Goal: Task Accomplishment & Management: Manage account settings

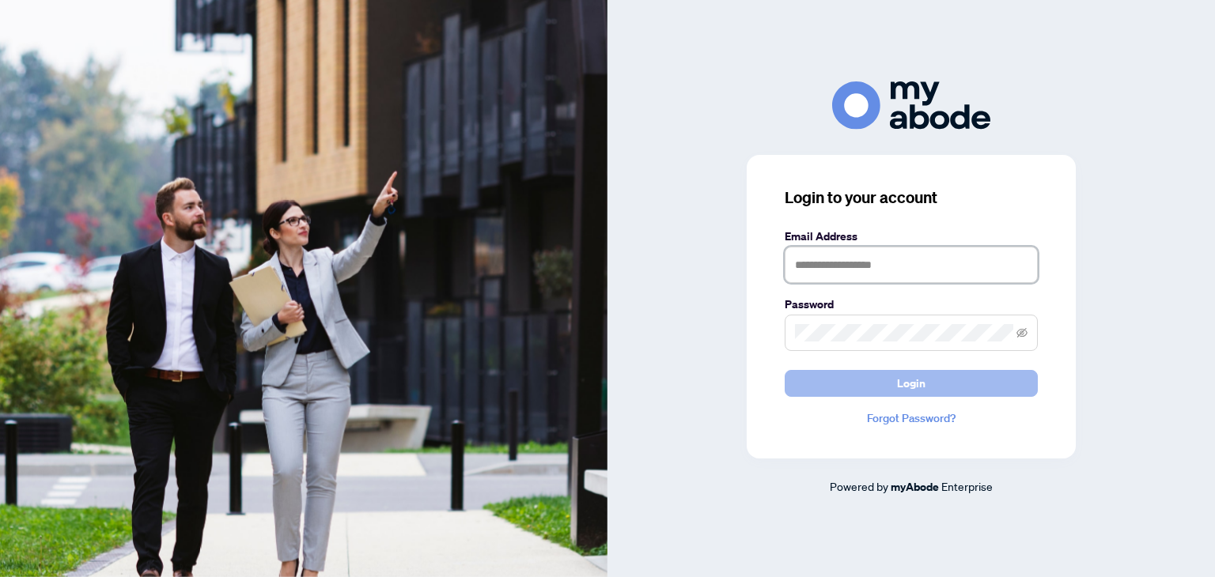
type input "**********"
click at [841, 376] on button "Login" at bounding box center [910, 383] width 253 height 27
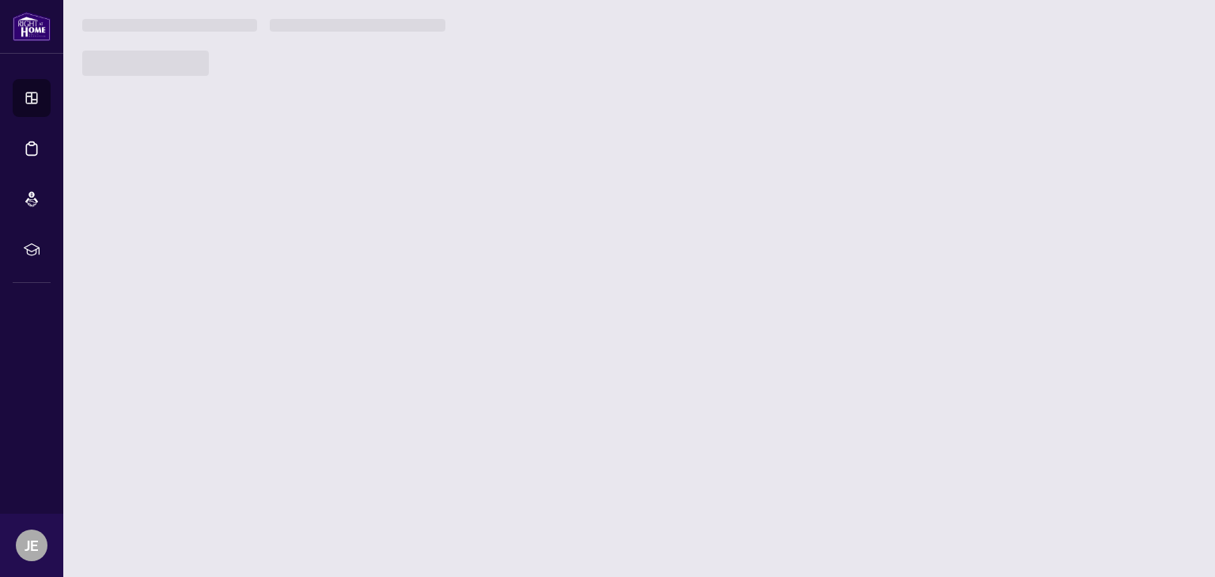
click at [634, 385] on main "You don't have access to this page Please contact your administrator to request…" at bounding box center [638, 288] width 1151 height 577
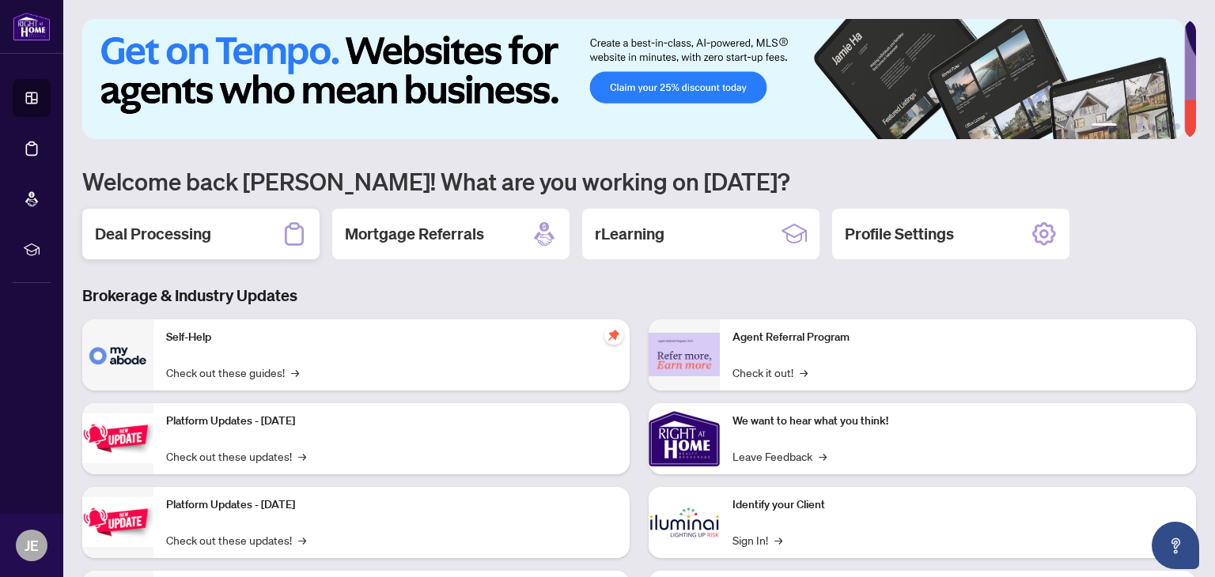
click at [184, 244] on div "Deal Processing" at bounding box center [200, 234] width 237 height 51
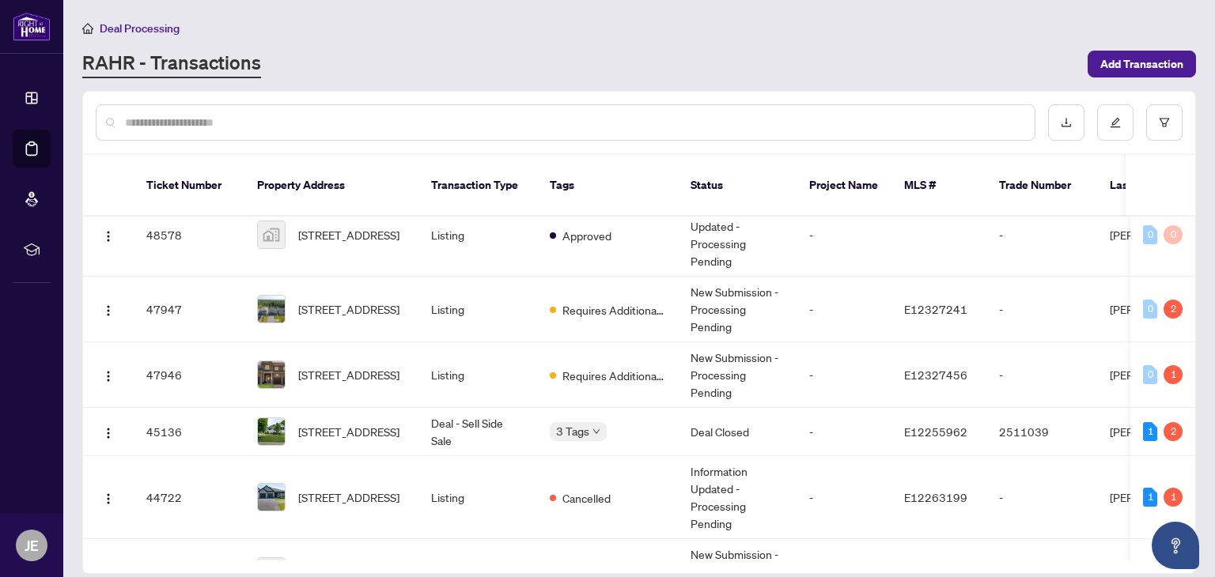
scroll to position [149, 0]
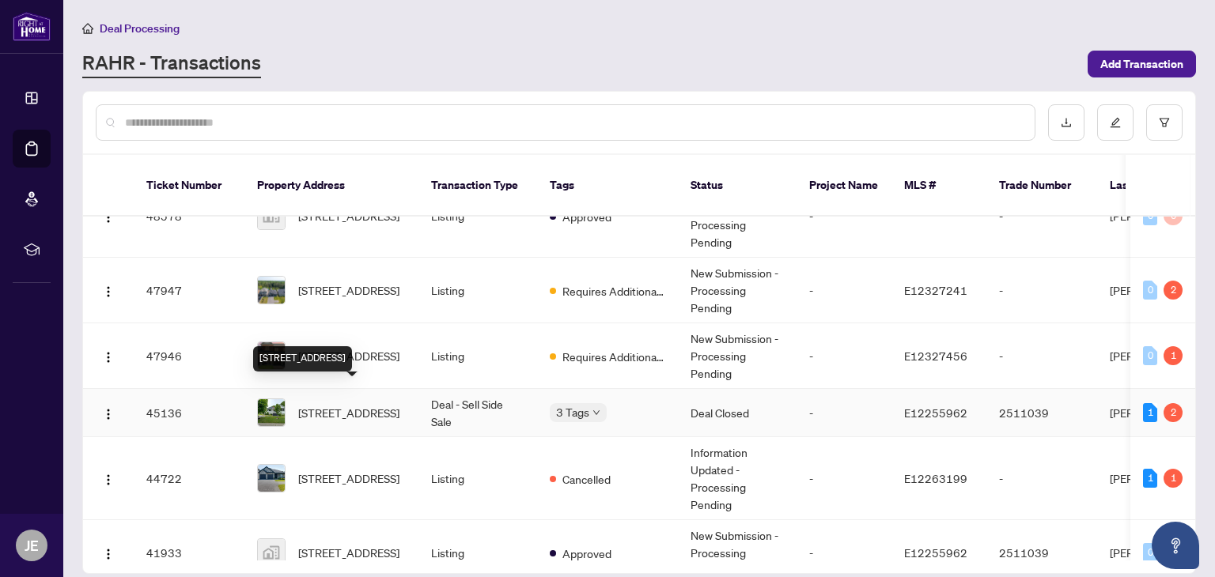
click at [370, 404] on span "[STREET_ADDRESS]" at bounding box center [348, 412] width 101 height 17
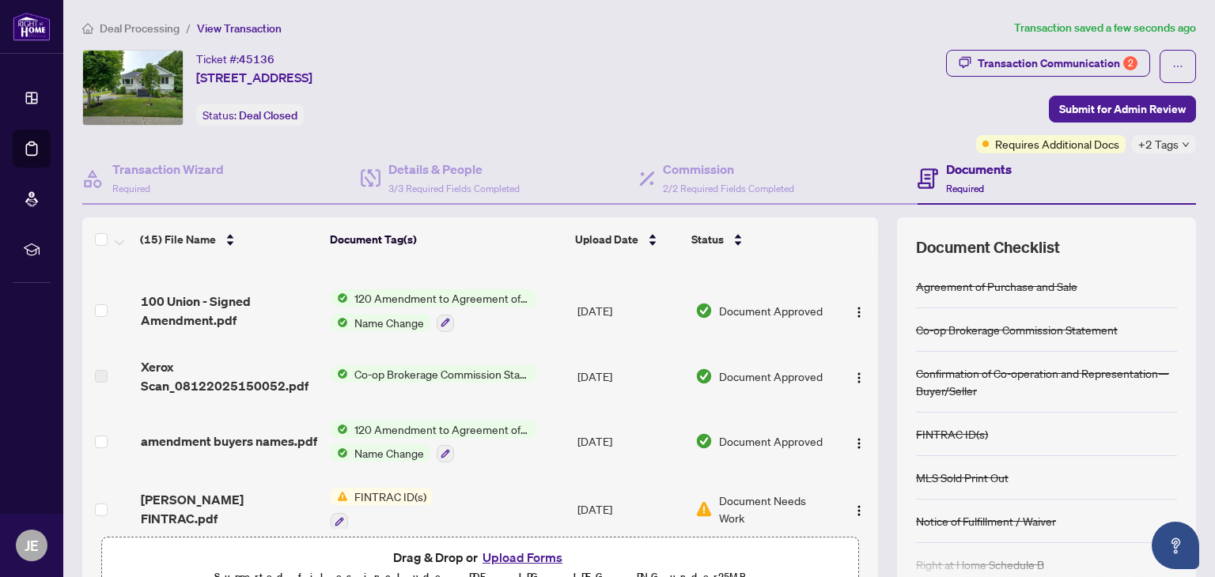
scroll to position [142, 0]
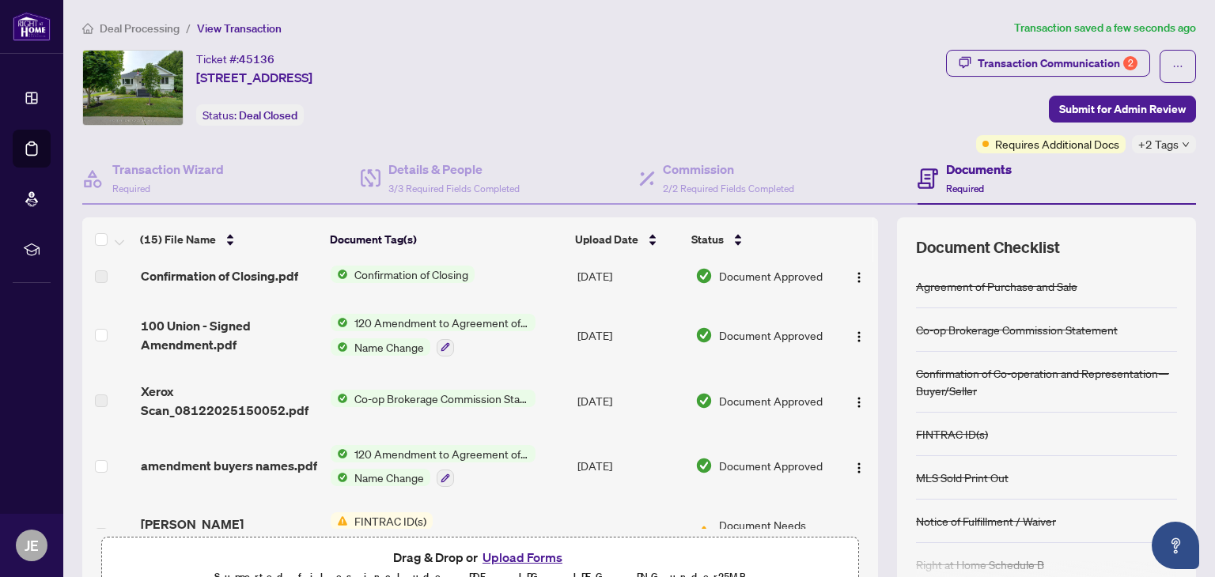
drag, startPoint x: 867, startPoint y: 359, endPoint x: 867, endPoint y: 338, distance: 21.4
click at [867, 338] on div "(15) File Name Document Tag(s) Upload Date Status 100_Union_Ave_-_TS_TO_BE_REVI…" at bounding box center [638, 411] width 1113 height 388
drag, startPoint x: 858, startPoint y: 346, endPoint x: 858, endPoint y: 314, distance: 31.6
click at [858, 314] on td at bounding box center [857, 335] width 42 height 68
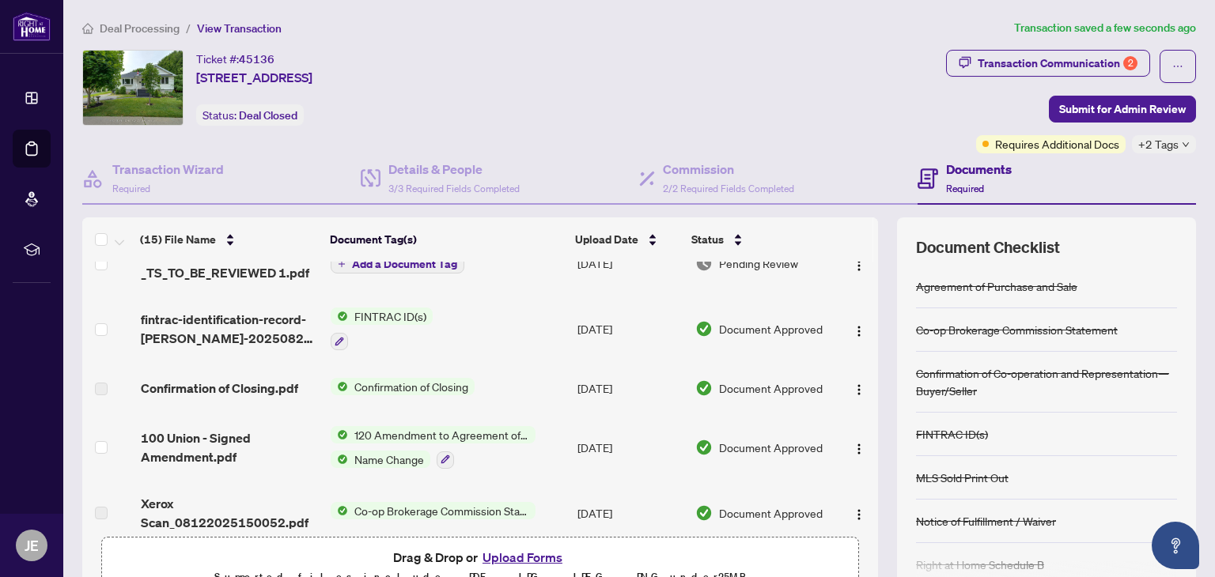
scroll to position [0, 0]
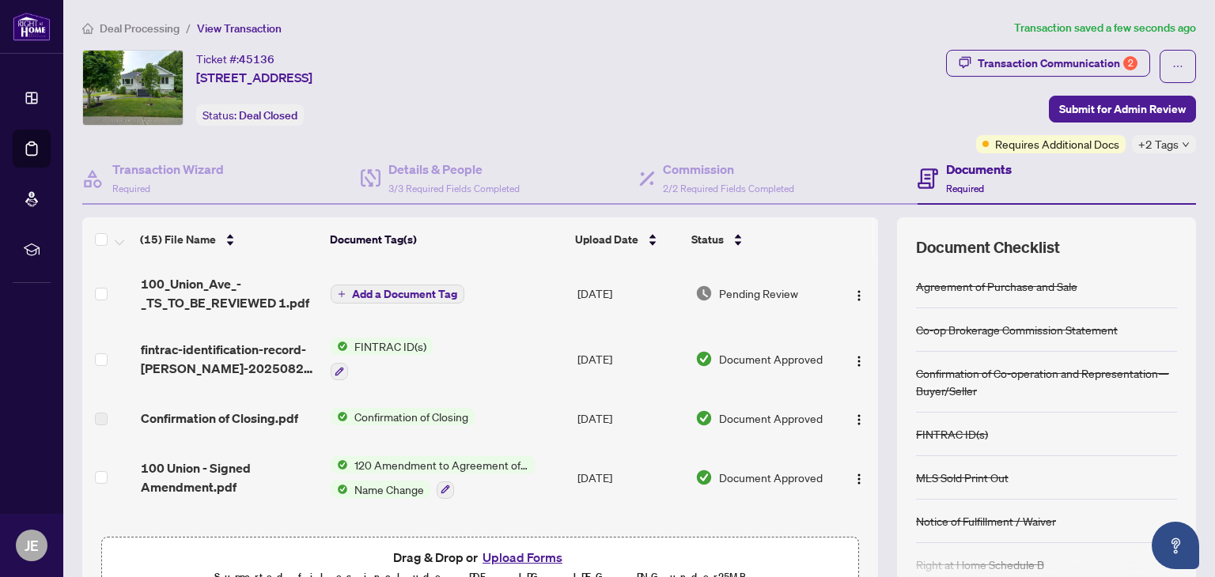
drag, startPoint x: 411, startPoint y: 303, endPoint x: 389, endPoint y: 291, distance: 25.1
click at [389, 291] on span "Add a Document Tag" at bounding box center [404, 294] width 105 height 11
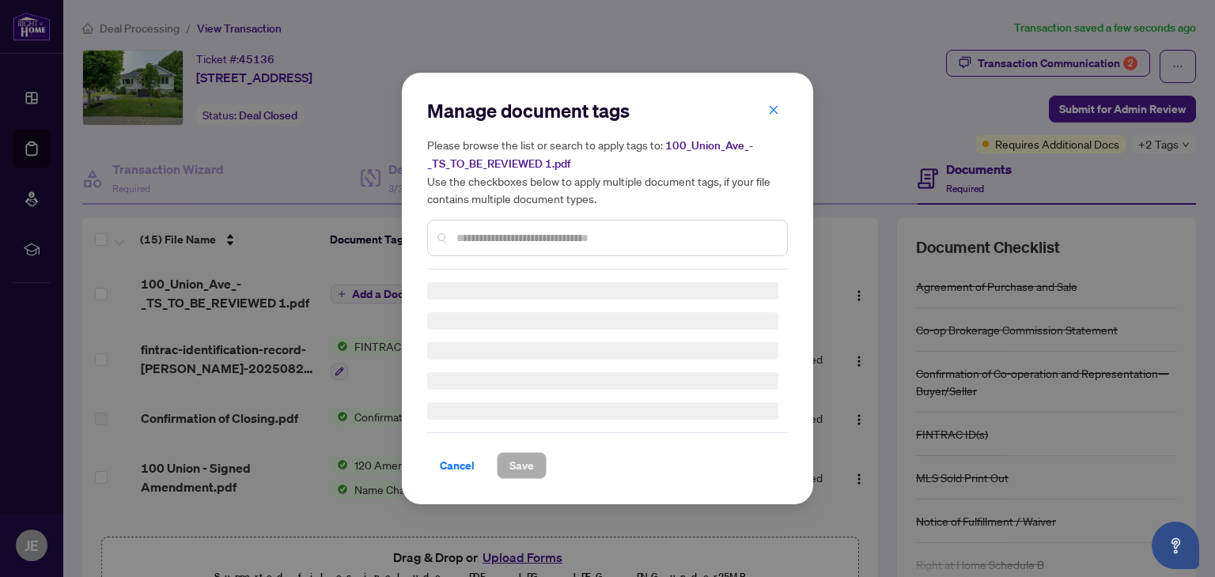
click at [480, 237] on div "Manage document tags Please browse the list or search to apply tags to: 100_Uni…" at bounding box center [607, 184] width 361 height 172
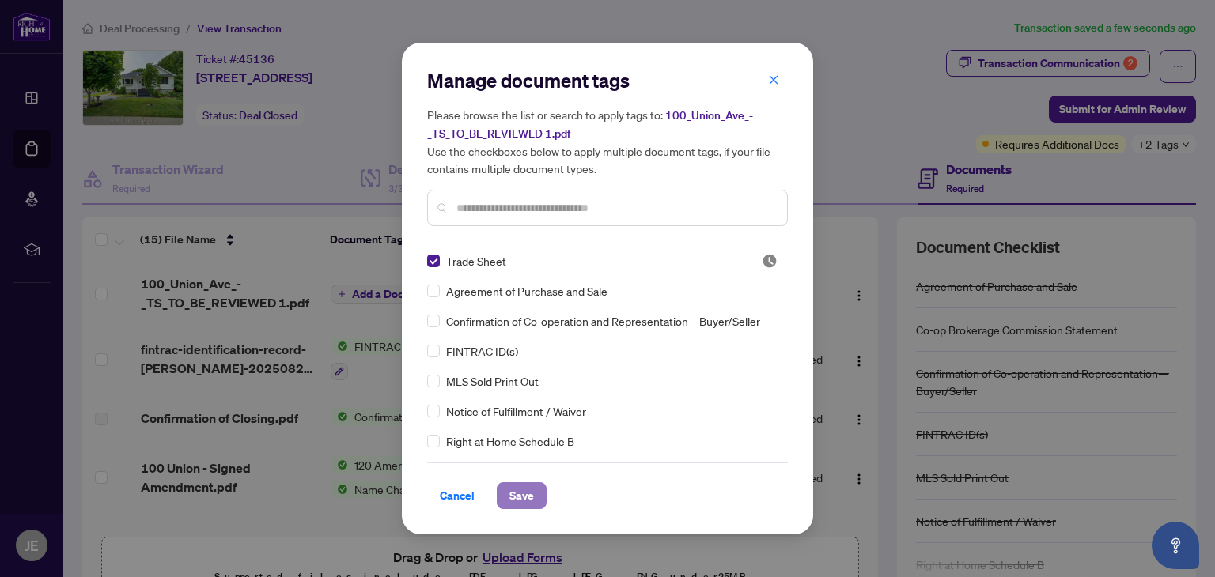
click at [533, 499] on button "Save" at bounding box center [522, 495] width 50 height 27
